Goal: Task Accomplishment & Management: Manage account settings

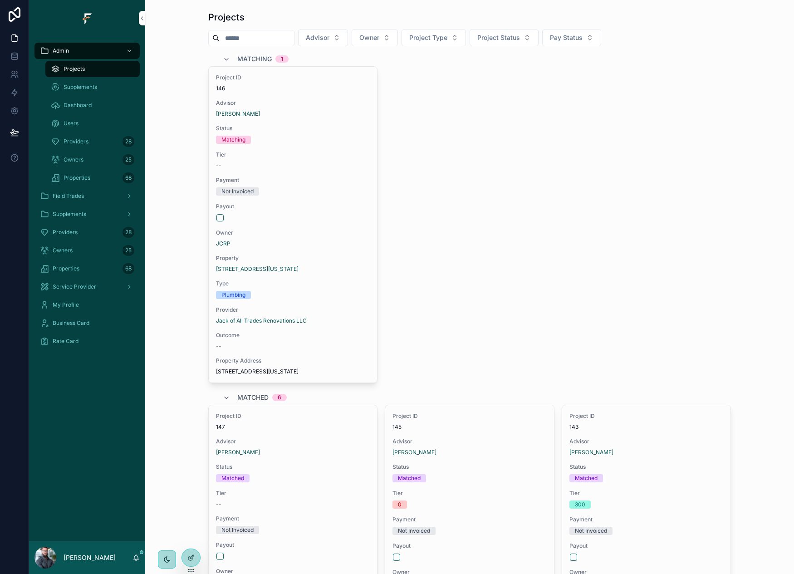
click at [79, 231] on div "Providers 28" at bounding box center [87, 232] width 94 height 15
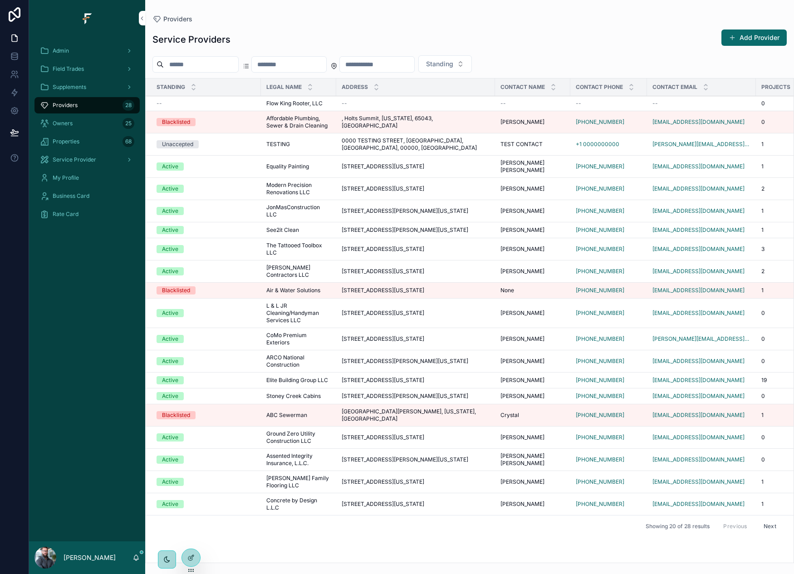
click at [217, 64] on input "scrollable content" at bounding box center [201, 64] width 74 height 13
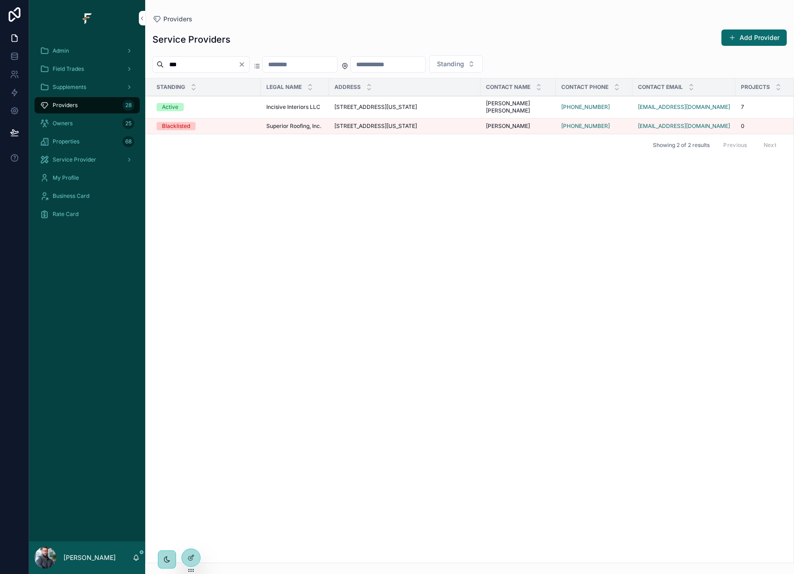
type input "***"
click at [0, 0] on icon "scrollable content" at bounding box center [0, 0] width 0 height 0
click at [290, 31] on div "Service Providers Add Provider" at bounding box center [469, 39] width 634 height 21
click at [245, 64] on icon "Clear" at bounding box center [241, 64] width 7 height 7
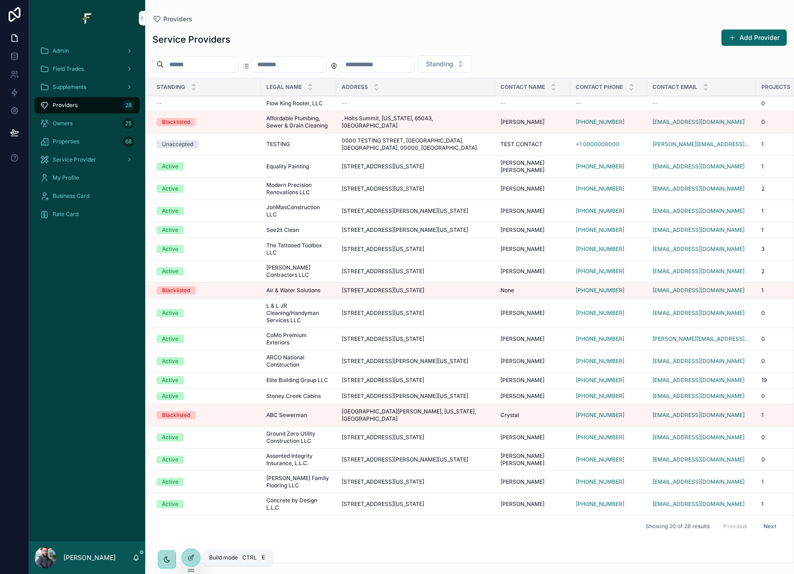
click at [195, 560] on div at bounding box center [191, 557] width 18 height 17
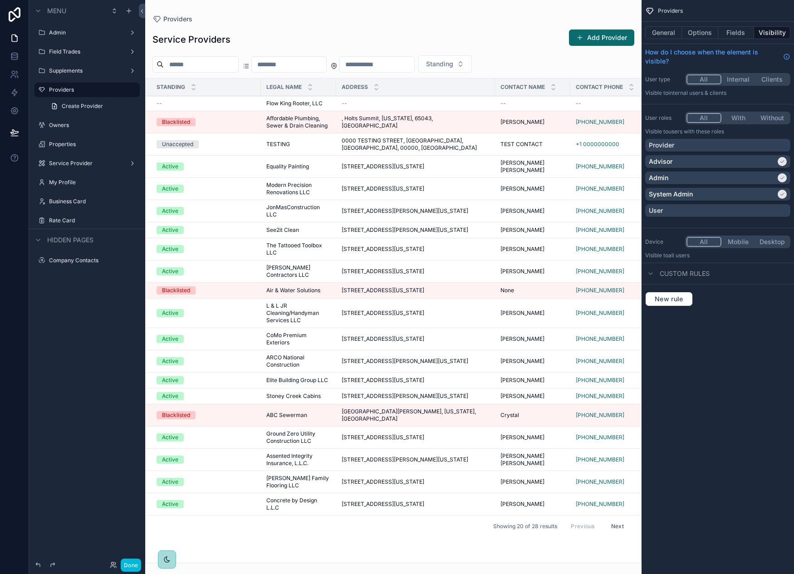
click at [608, 43] on div "scrollable content" at bounding box center [393, 287] width 496 height 574
drag, startPoint x: 608, startPoint y: 43, endPoint x: 579, endPoint y: 47, distance: 29.8
click at [594, 37] on button "Add Provider" at bounding box center [601, 37] width 65 height 16
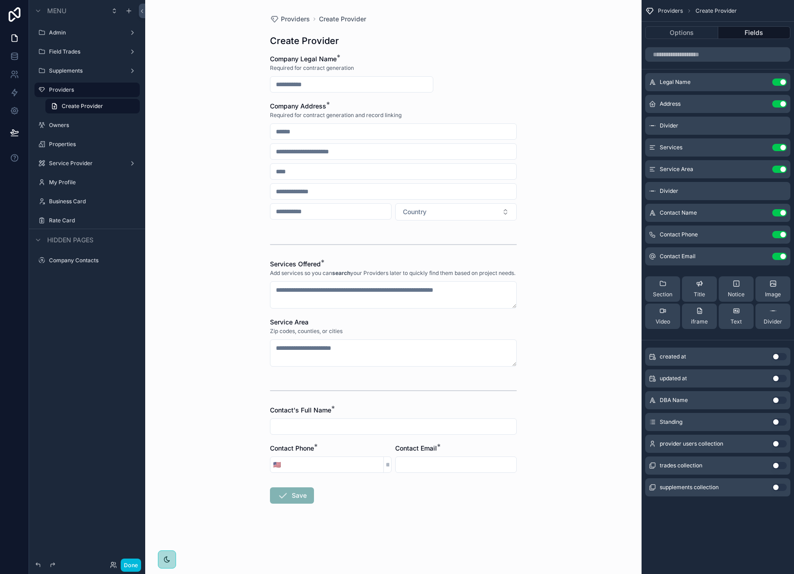
click at [607, 162] on div "Providers Create Provider Create Provider Company Legal Name * Required for con…" at bounding box center [393, 287] width 496 height 574
click at [774, 422] on button "Use setting" at bounding box center [779, 421] width 15 height 7
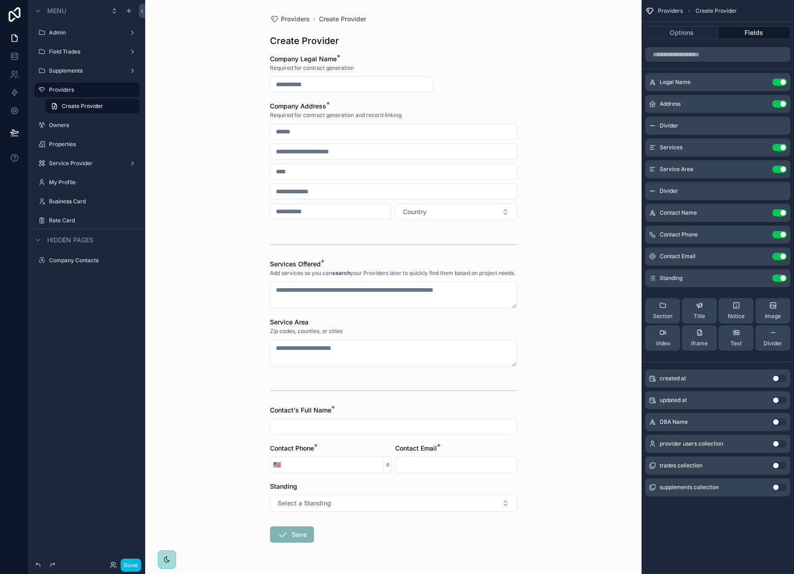
click at [0, 0] on icon "scrollable content" at bounding box center [0, 0] width 0 height 0
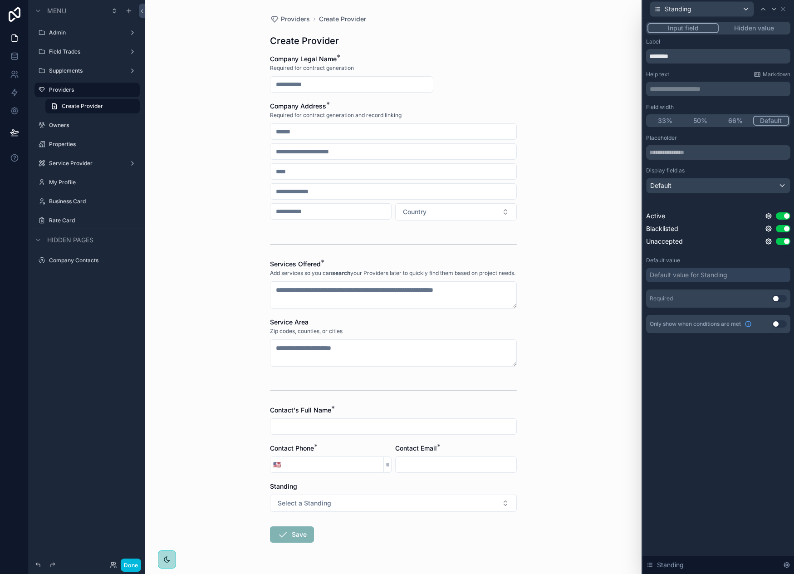
click at [757, 29] on button "Hidden value" at bounding box center [754, 28] width 70 height 10
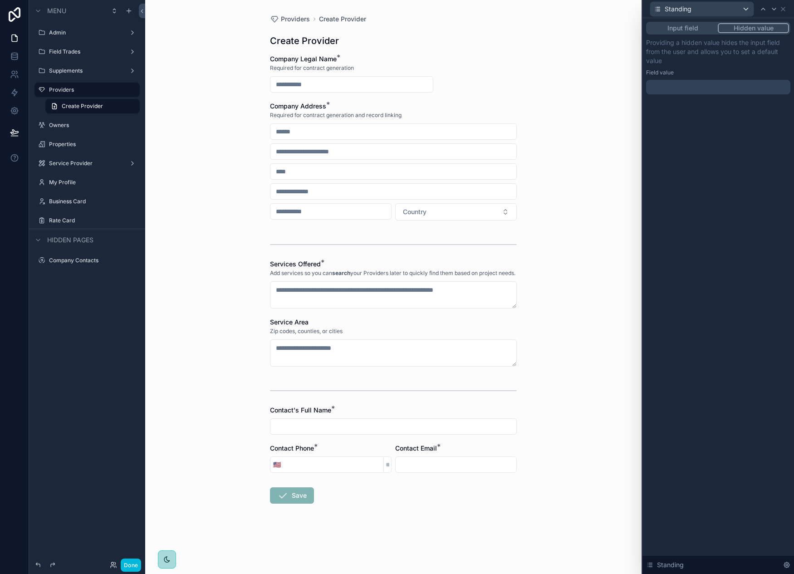
click at [709, 88] on div at bounding box center [718, 87] width 144 height 15
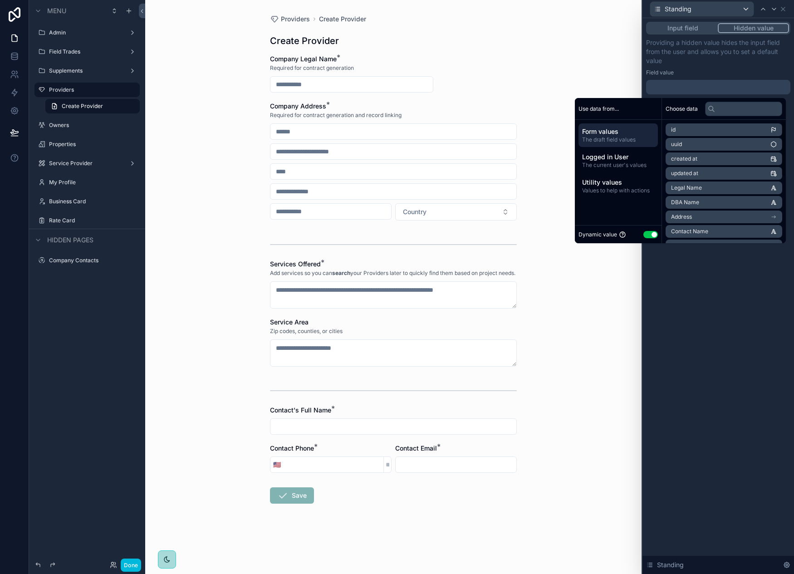
click at [648, 233] on button "Use setting" at bounding box center [650, 234] width 15 height 7
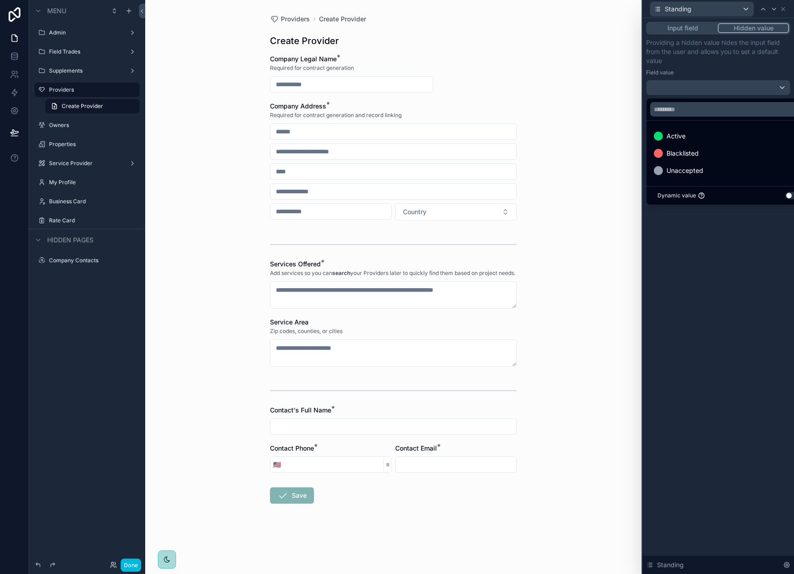
click at [687, 134] on div "Active" at bounding box center [729, 136] width 150 height 11
click at [707, 320] on div "Input field Hidden value Providing a hidden value hides the input field from th…" at bounding box center [719, 296] width 152 height 556
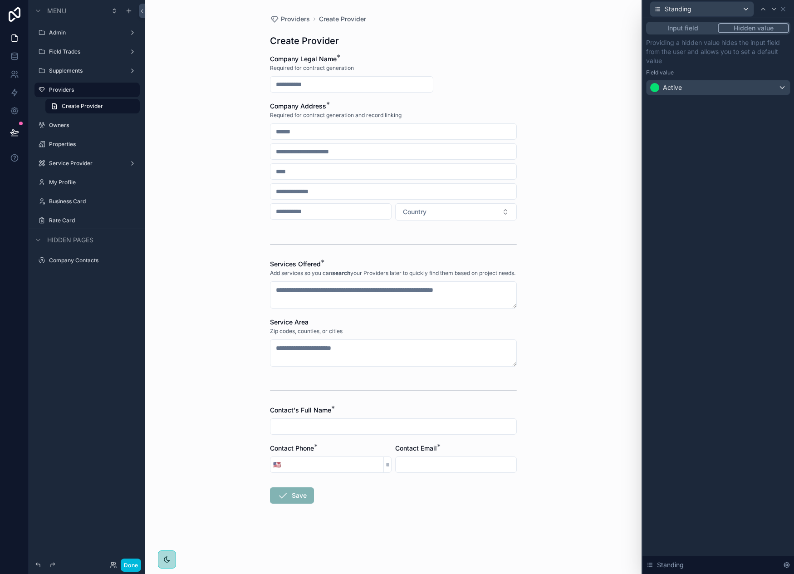
click at [576, 195] on div "Providers Create Provider Create Provider Company Legal Name * Required for con…" at bounding box center [393, 287] width 496 height 574
click at [15, 137] on icon at bounding box center [14, 132] width 9 height 9
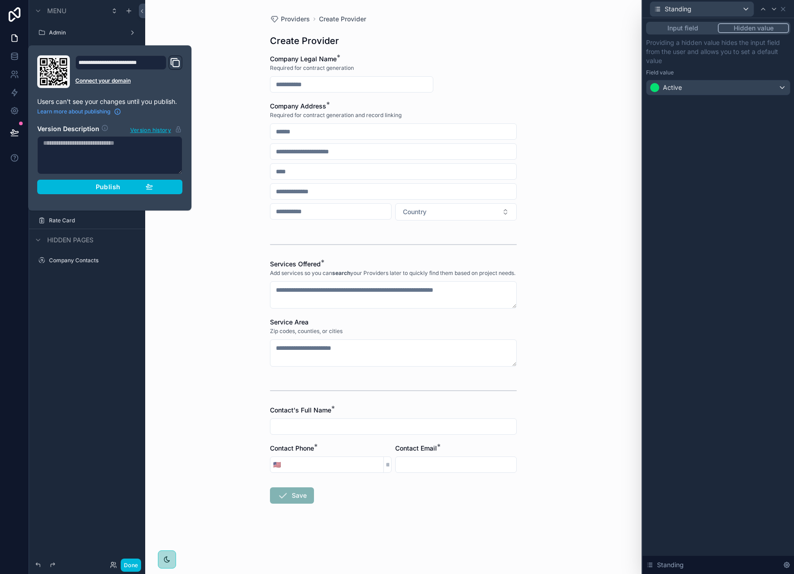
click at [105, 183] on span "Publish" at bounding box center [108, 187] width 25 height 8
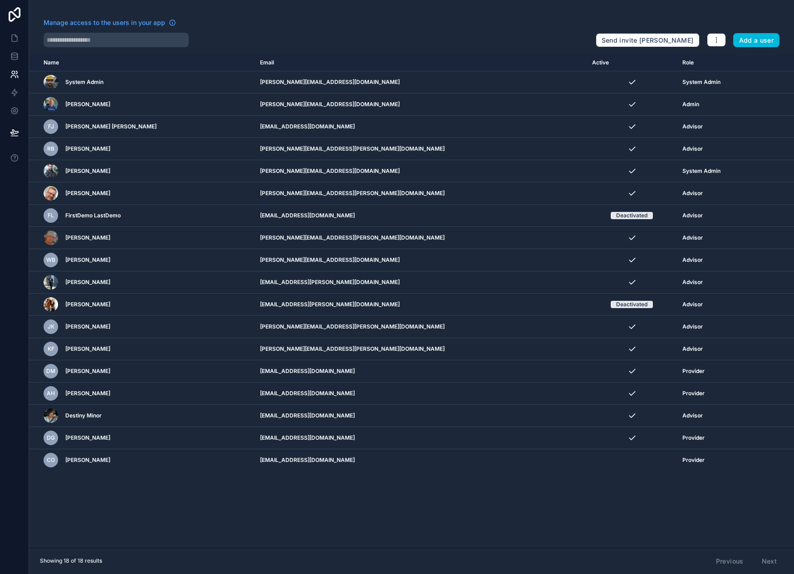
click at [743, 39] on button "Add a user" at bounding box center [756, 40] width 47 height 15
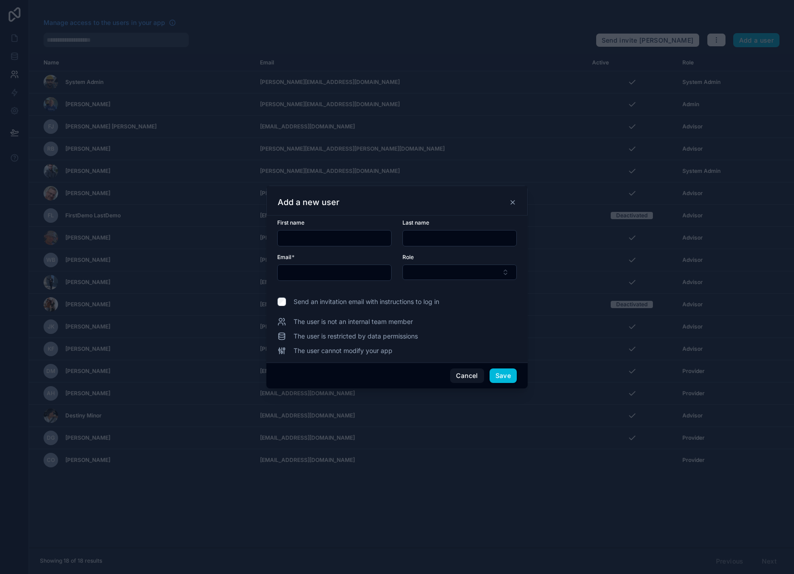
click at [327, 238] on input "text" at bounding box center [334, 238] width 113 height 13
type input "***"
paste input "**********"
type input "**********"
click at [440, 275] on button "Select Button" at bounding box center [460, 272] width 114 height 15
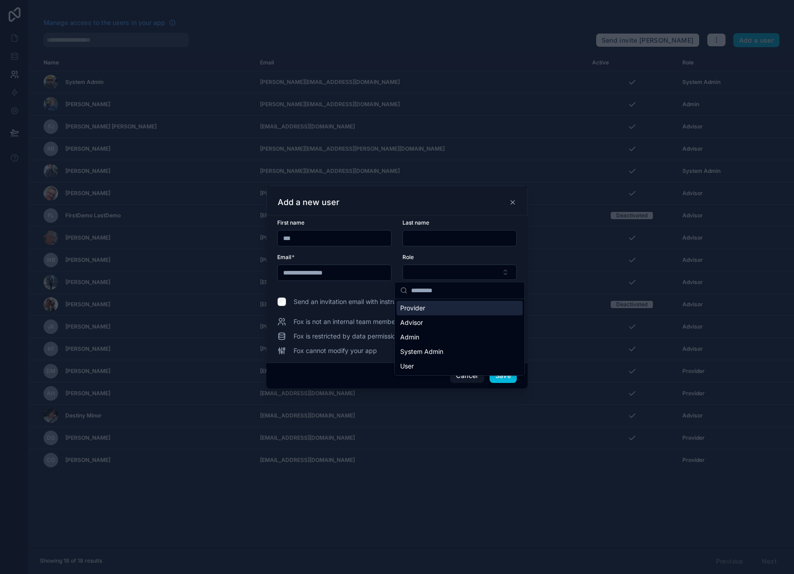
click at [418, 306] on span "Provider" at bounding box center [412, 308] width 25 height 9
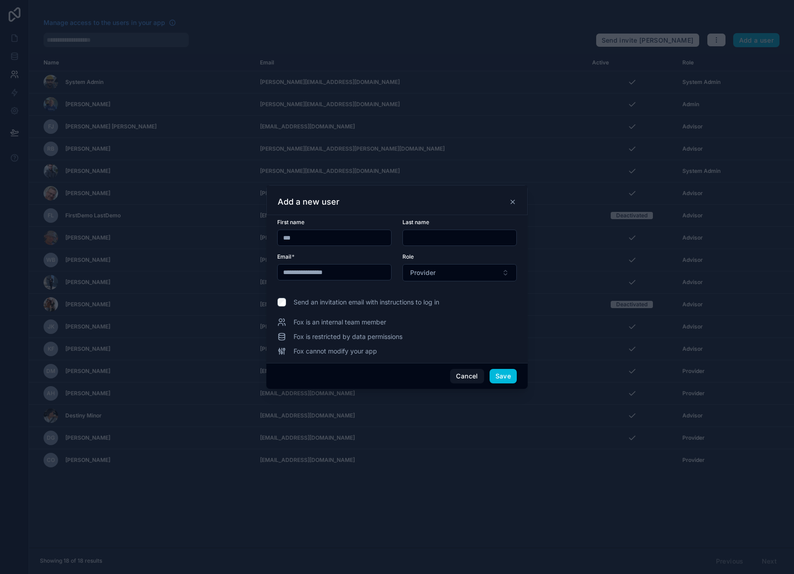
click at [474, 378] on button "Cancel" at bounding box center [467, 376] width 34 height 15
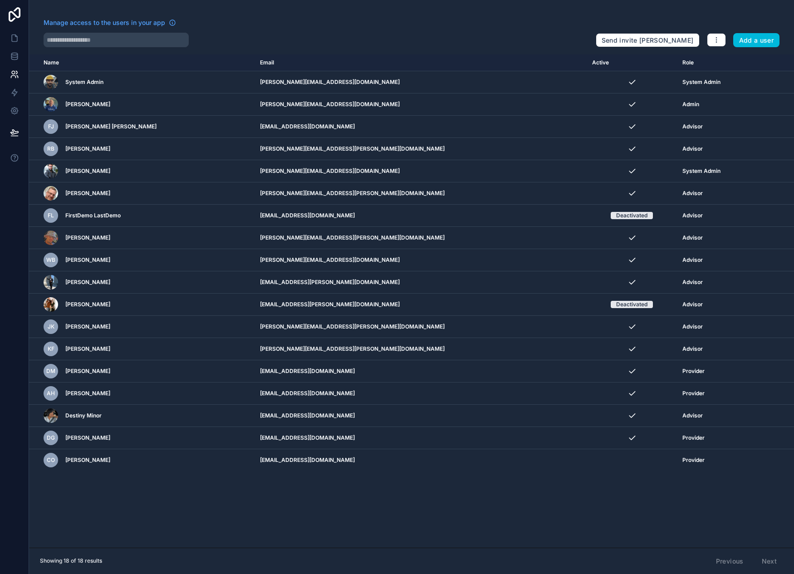
click at [0, 0] on icon "scrollable content" at bounding box center [0, 0] width 0 height 0
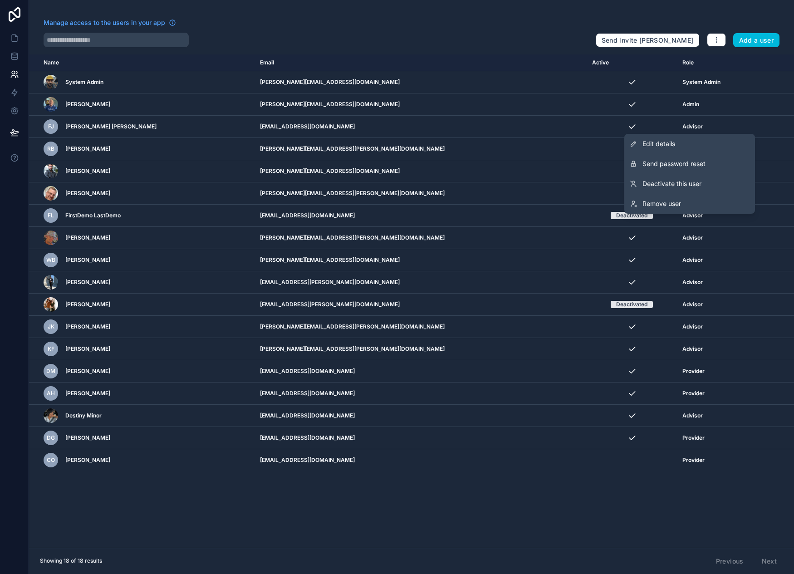
click at [671, 141] on span "Edit details" at bounding box center [659, 143] width 33 height 9
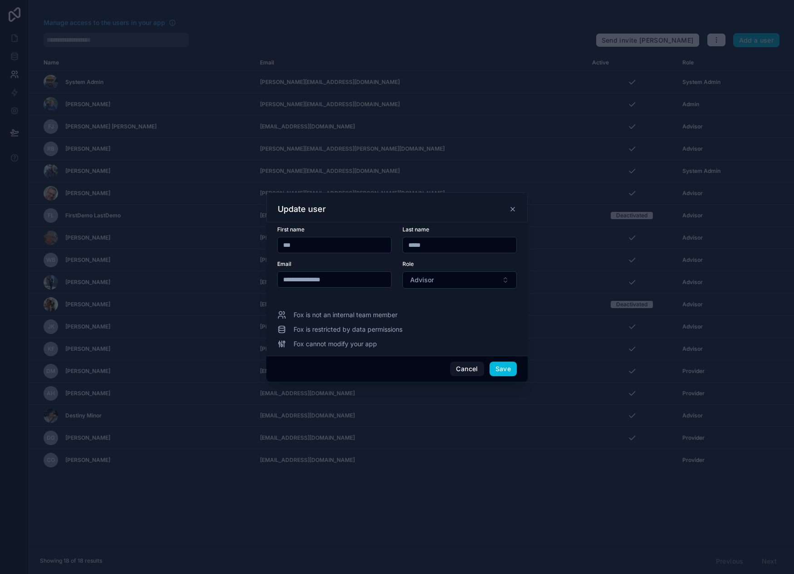
click at [473, 288] on button "Advisor" at bounding box center [460, 279] width 114 height 17
click at [475, 267] on div "Role" at bounding box center [460, 263] width 114 height 7
click at [471, 373] on button "Cancel" at bounding box center [467, 369] width 34 height 15
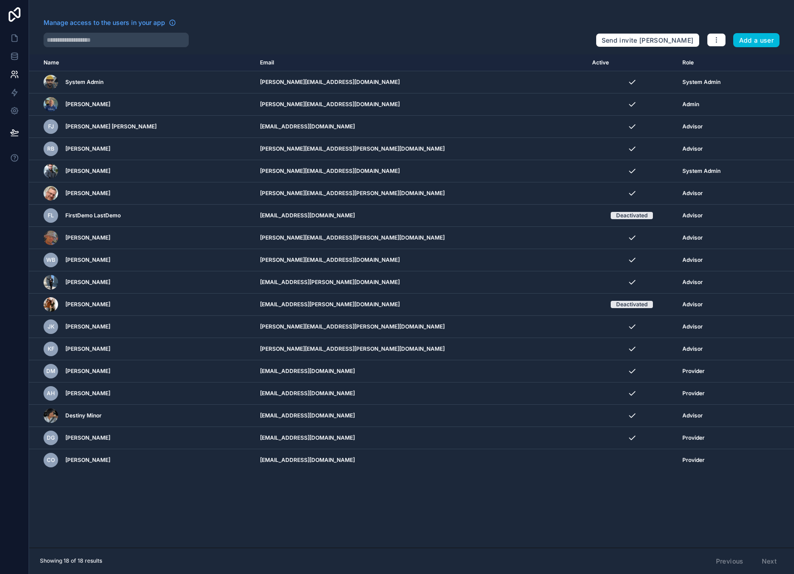
click at [764, 41] on button "Add a user" at bounding box center [756, 40] width 47 height 15
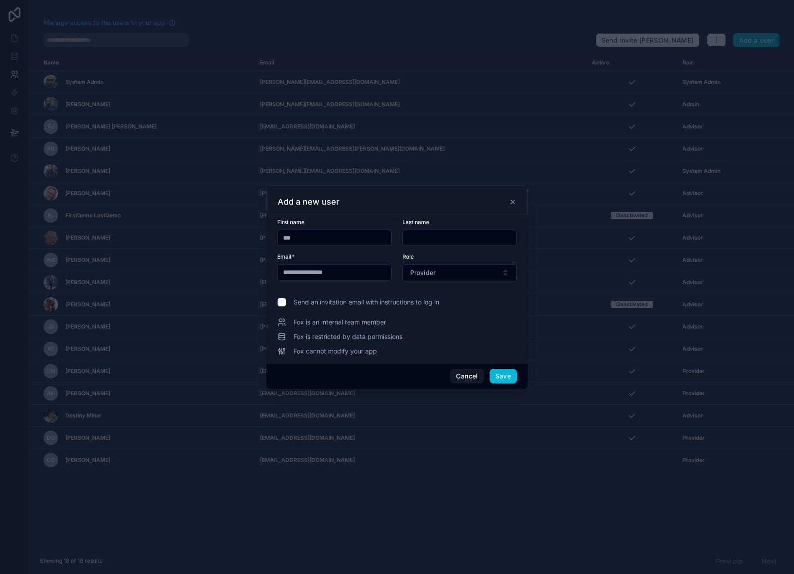
click at [507, 377] on button "Save" at bounding box center [503, 376] width 27 height 15
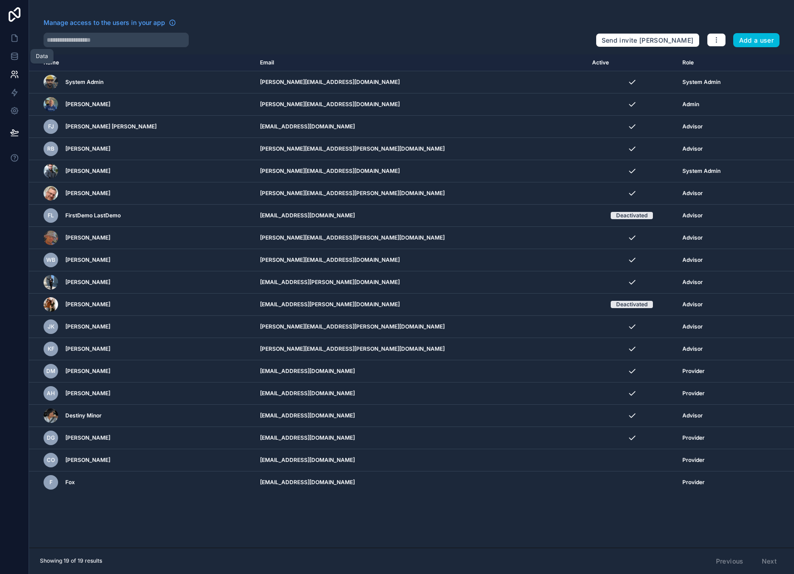
click at [10, 55] on icon at bounding box center [14, 56] width 9 height 9
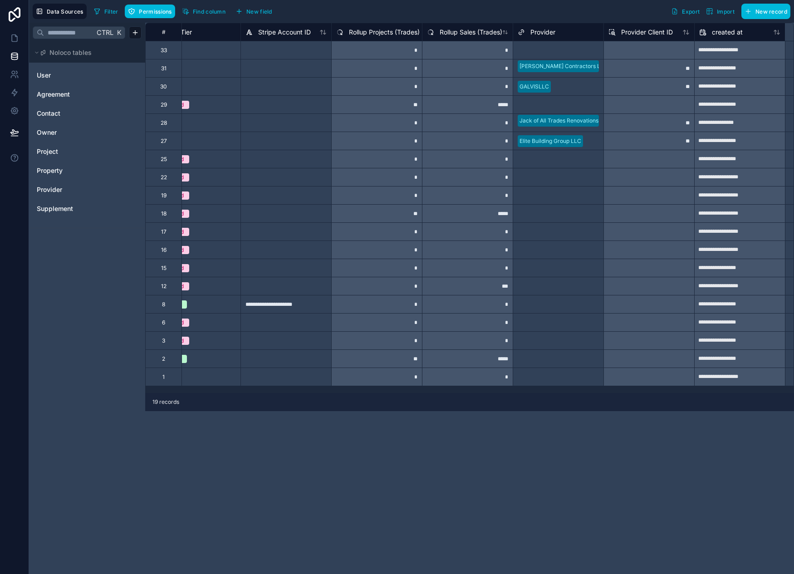
scroll to position [0, 1861]
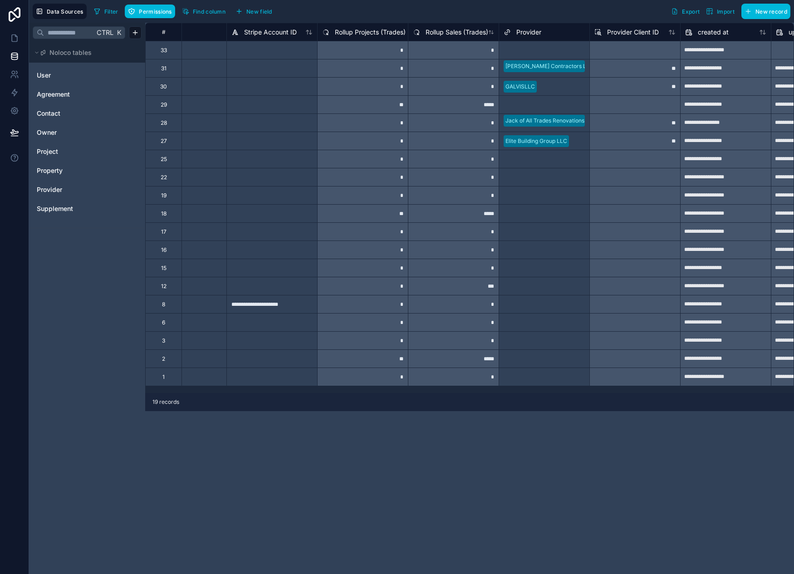
click at [539, 51] on div "Select a Provider" at bounding box center [526, 50] width 44 height 7
type input "***"
click at [550, 73] on div "Incisive Interiors LLC" at bounding box center [544, 73] width 90 height 18
click at [282, 152] on div at bounding box center [271, 159] width 91 height 18
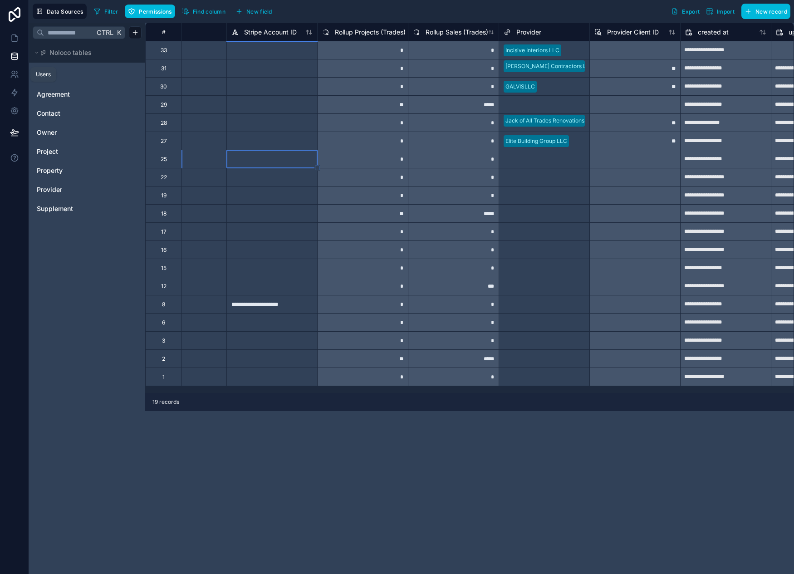
click at [13, 71] on icon at bounding box center [13, 72] width 3 height 3
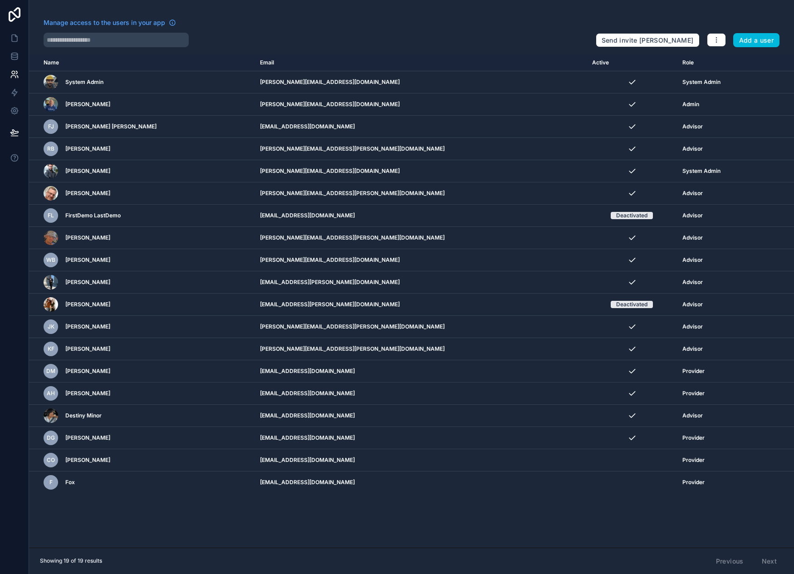
click at [0, 0] on icon "scrollable content" at bounding box center [0, 0] width 0 height 0
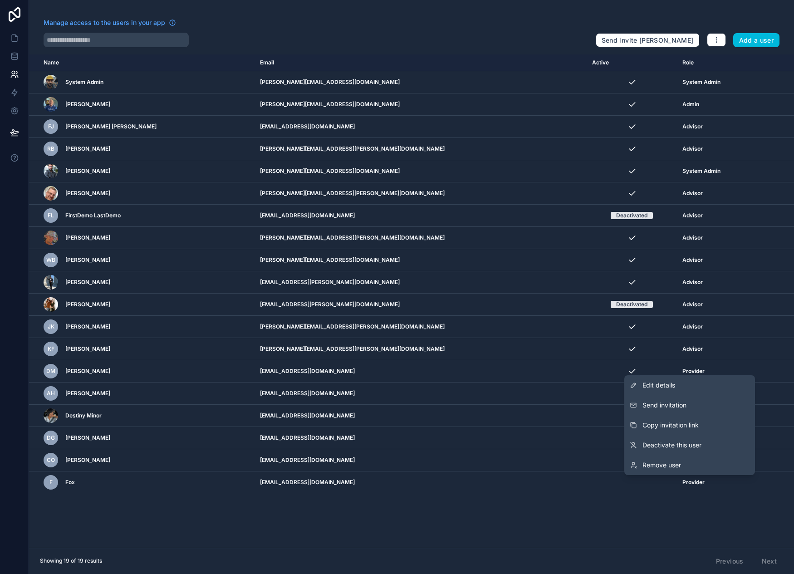
click at [676, 407] on span "Send invitation" at bounding box center [665, 405] width 44 height 9
